Goal: Information Seeking & Learning: Compare options

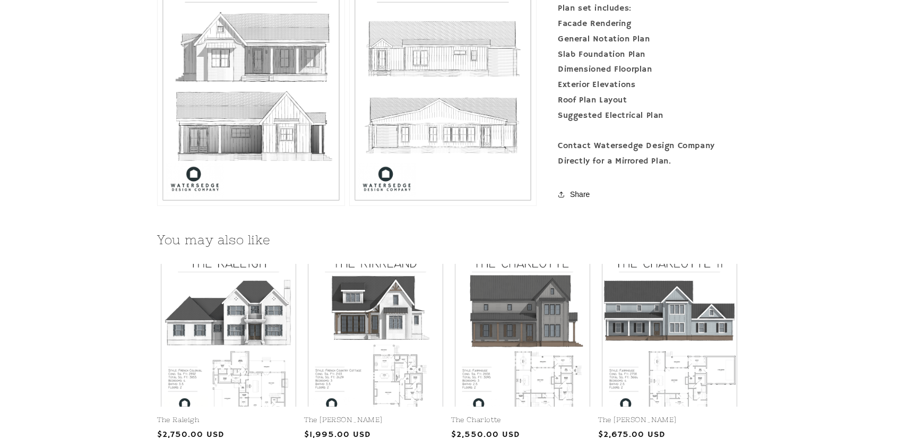
scroll to position [903, 0]
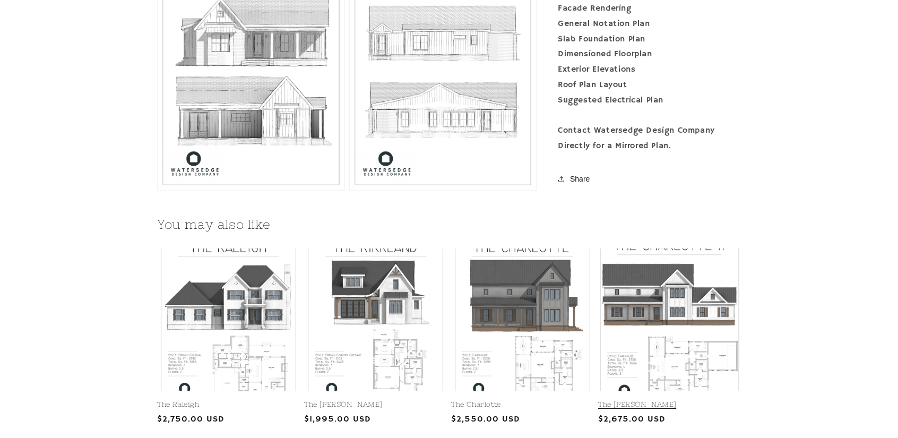
click at [687, 400] on link "The [PERSON_NAME]" at bounding box center [669, 404] width 143 height 9
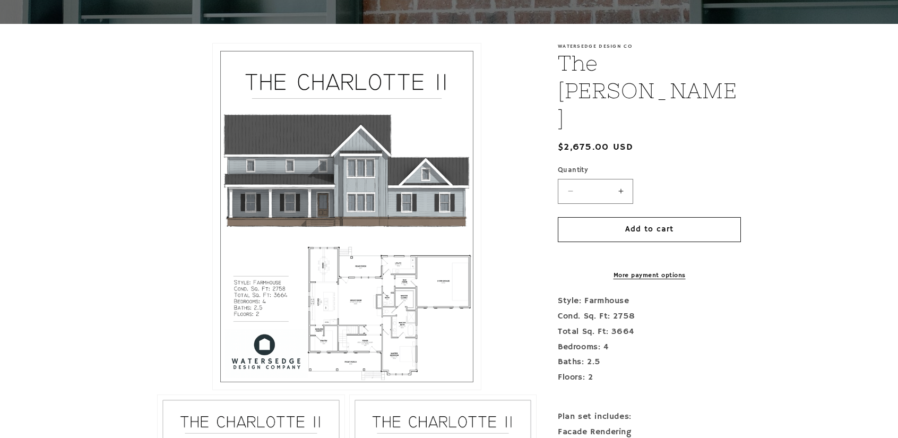
scroll to position [206, 0]
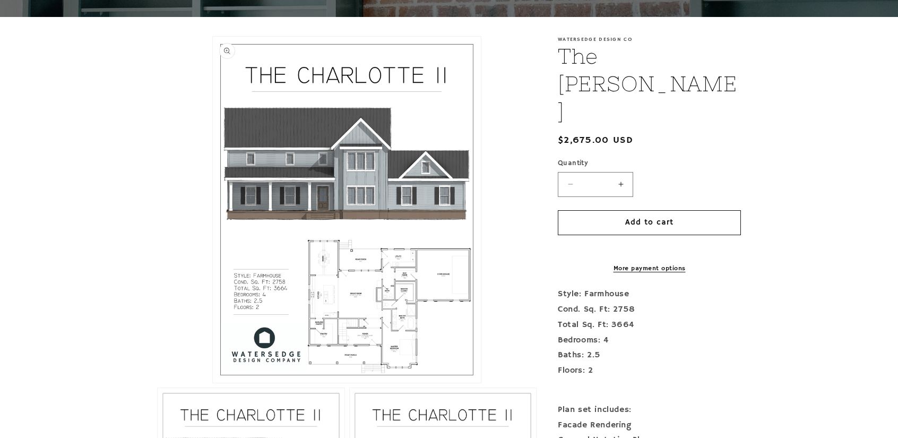
click at [213, 383] on button "Open media 1 in modal" at bounding box center [213, 383] width 0 height 0
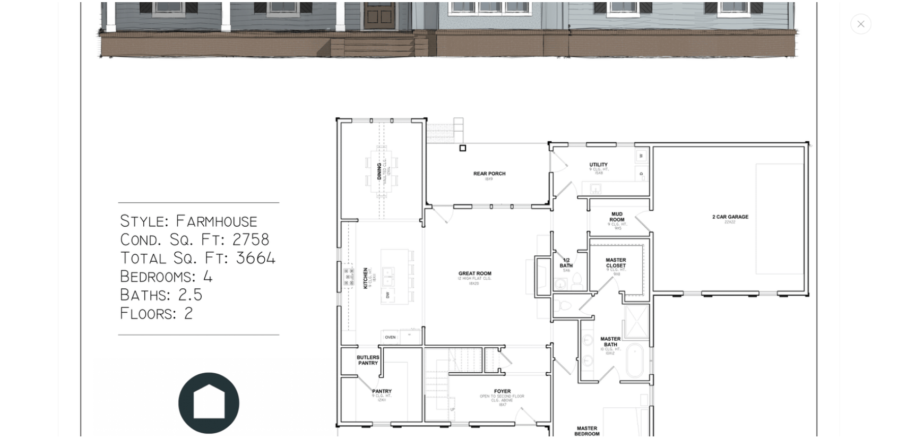
scroll to position [551, 0]
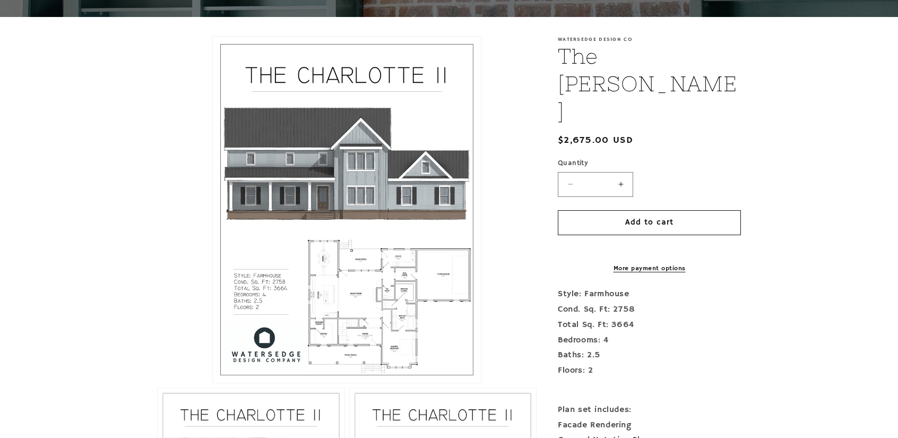
click at [898, 64] on html "Skip to content Home Services Our Team Gallery Gallery Allen Grove Ashwood" at bounding box center [449, 13] width 898 height 438
drag, startPoint x: 898, startPoint y: 80, endPoint x: 896, endPoint y: 110, distance: 30.3
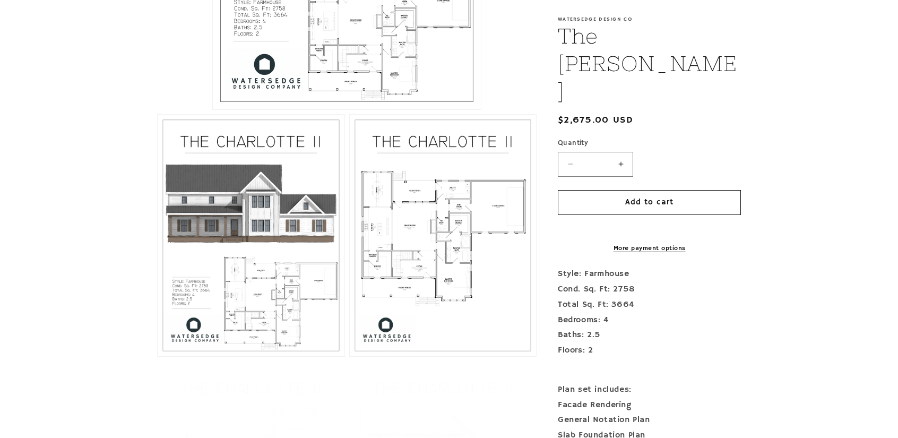
scroll to position [493, 0]
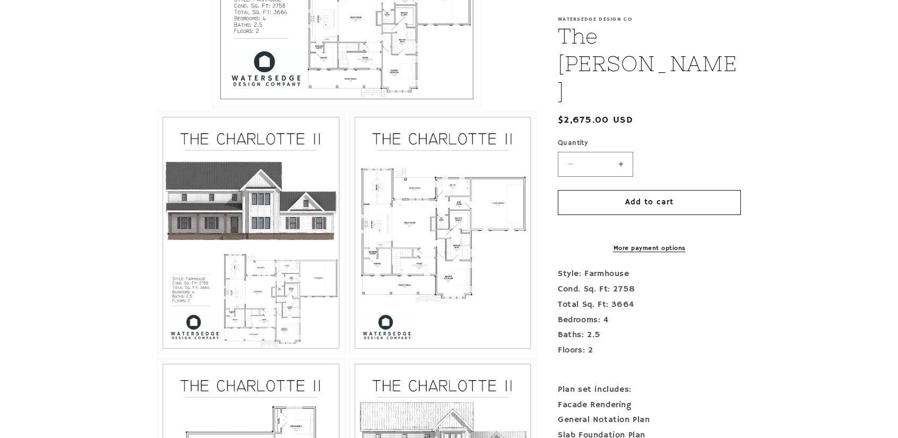
drag, startPoint x: 894, startPoint y: 249, endPoint x: 901, endPoint y: 221, distance: 29.1
click at [350, 354] on button "Open media 3 in modal" at bounding box center [350, 354] width 0 height 0
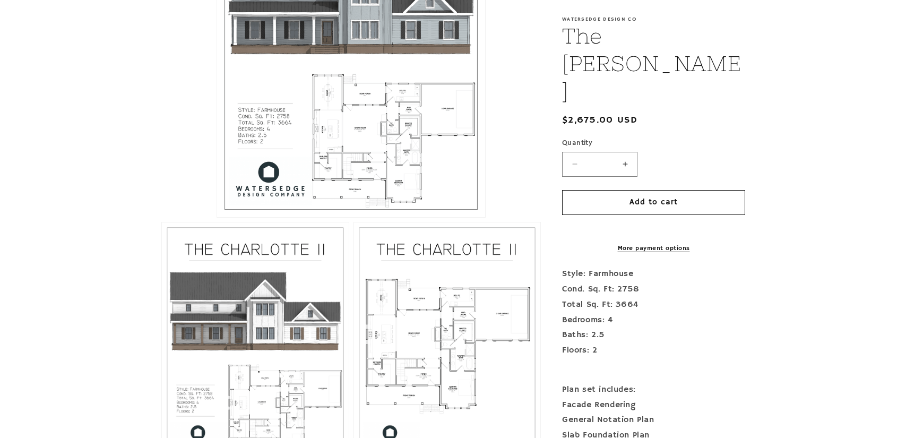
scroll to position [374, 0]
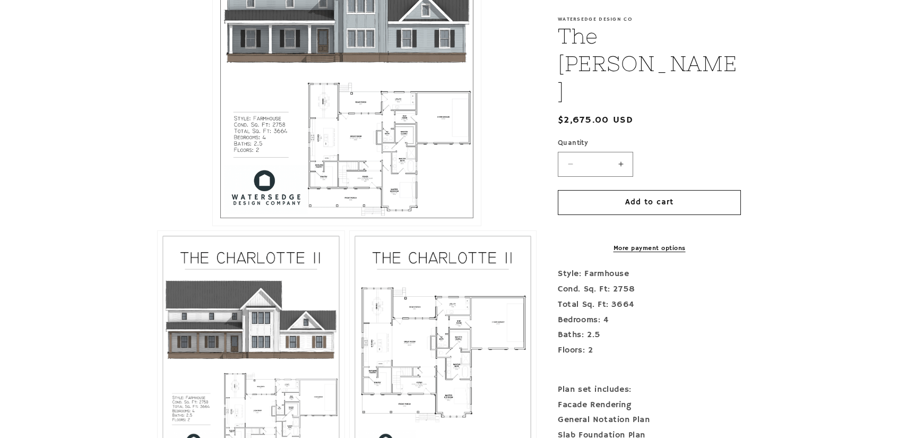
click at [213, 226] on button "Open media 1 in modal" at bounding box center [213, 226] width 0 height 0
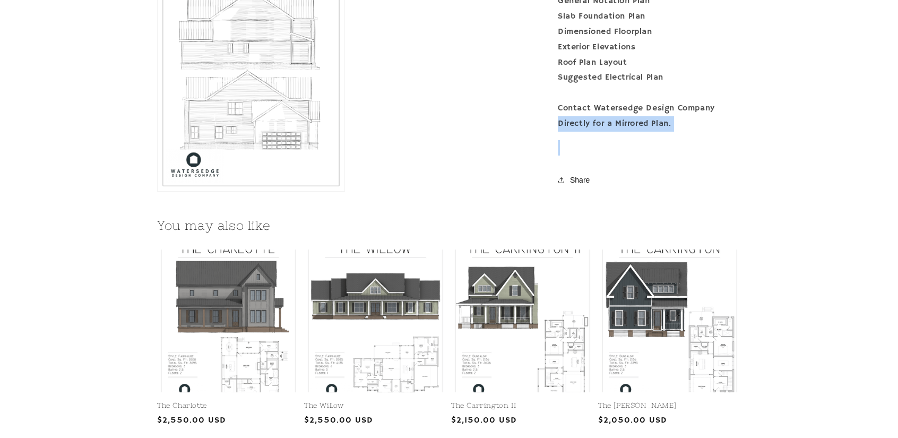
scroll to position [1151, 0]
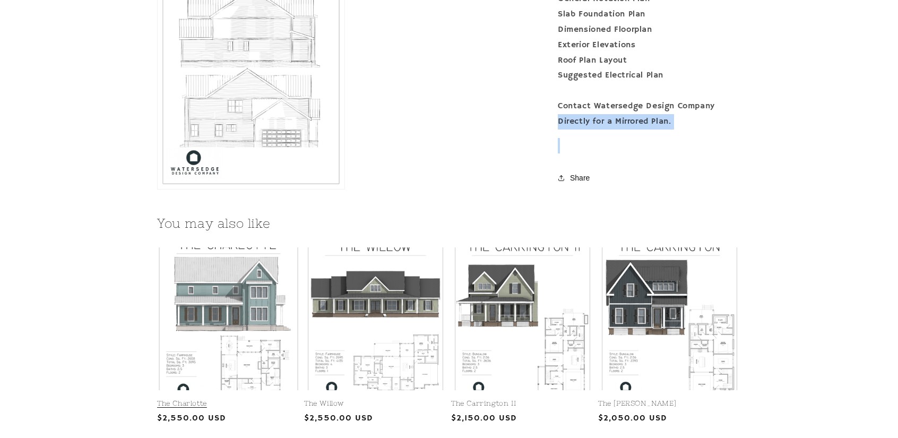
click at [236, 399] on link "The Charlotte" at bounding box center [228, 403] width 143 height 9
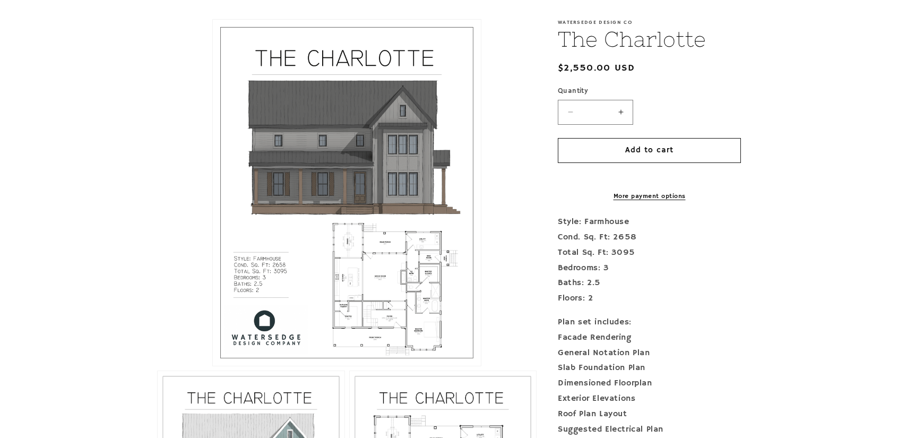
scroll to position [224, 0]
drag, startPoint x: 888, startPoint y: 109, endPoint x: 889, endPoint y: 104, distance: 5.9
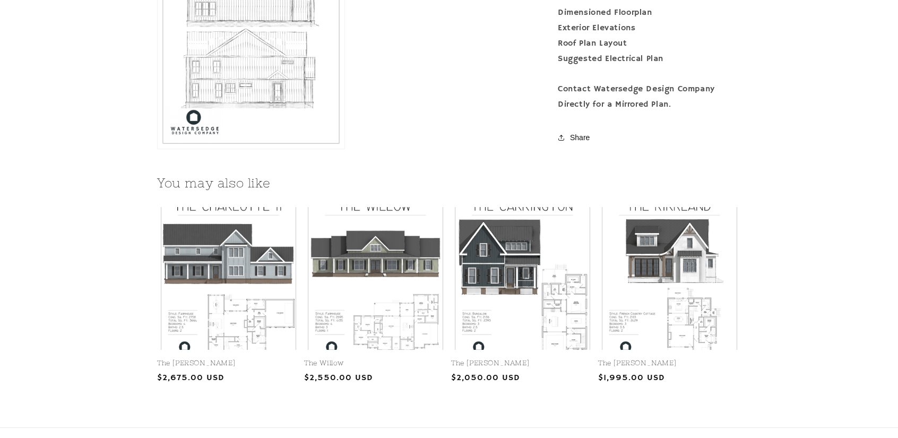
scroll to position [1196, 0]
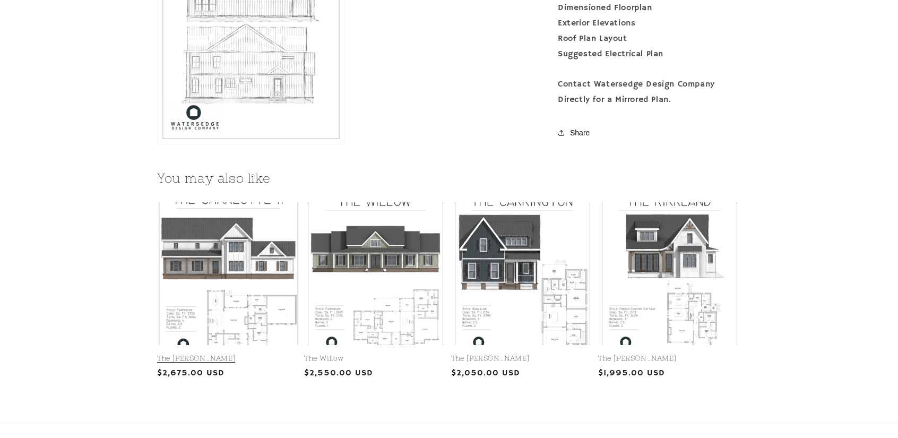
click at [255, 354] on link "The [PERSON_NAME]" at bounding box center [228, 358] width 143 height 9
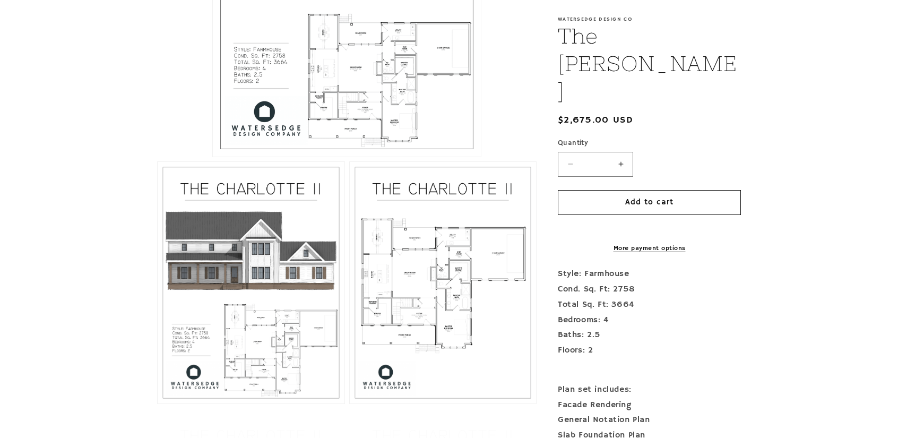
scroll to position [467, 0]
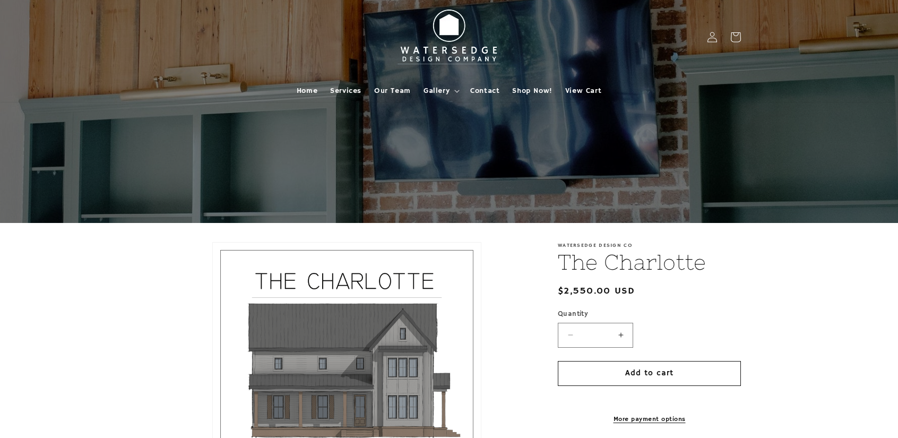
scroll to position [1130, 0]
